Goal: Information Seeking & Learning: Learn about a topic

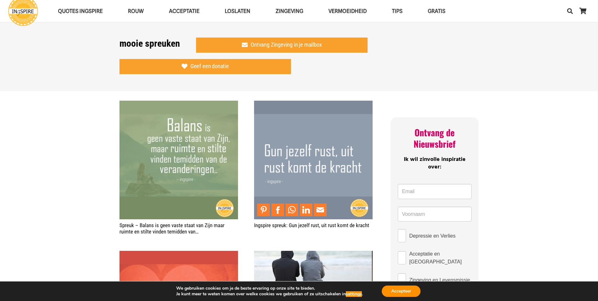
click at [325, 143] on img "Ingspire spreuk: Gun jezelf rust, uit rust komt de kracht" at bounding box center [313, 160] width 119 height 119
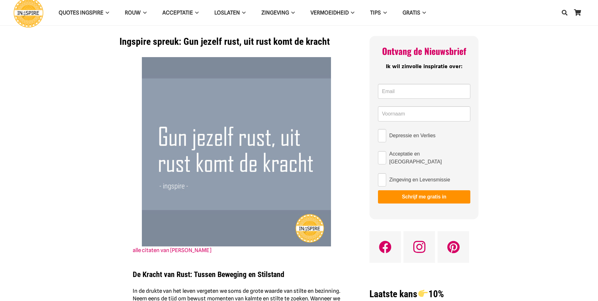
click at [260, 142] on img at bounding box center [236, 151] width 189 height 189
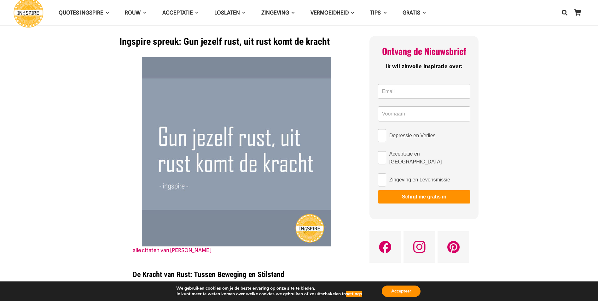
click at [260, 142] on img at bounding box center [236, 151] width 189 height 189
